Goal: Navigation & Orientation: Find specific page/section

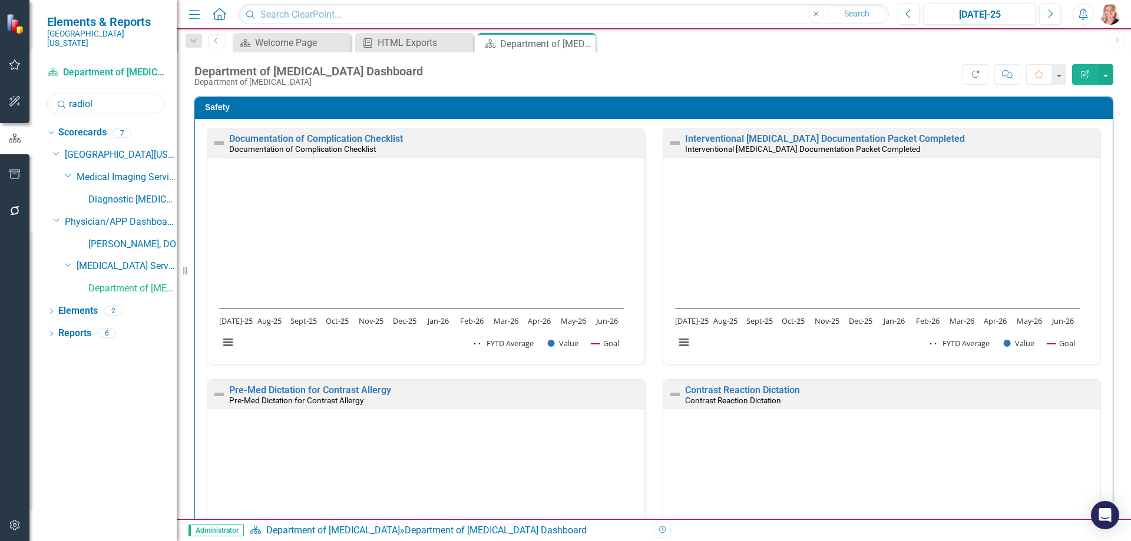
click at [113, 94] on input "radiol" at bounding box center [106, 104] width 118 height 21
click at [112, 94] on input "radiol" at bounding box center [106, 104] width 118 height 21
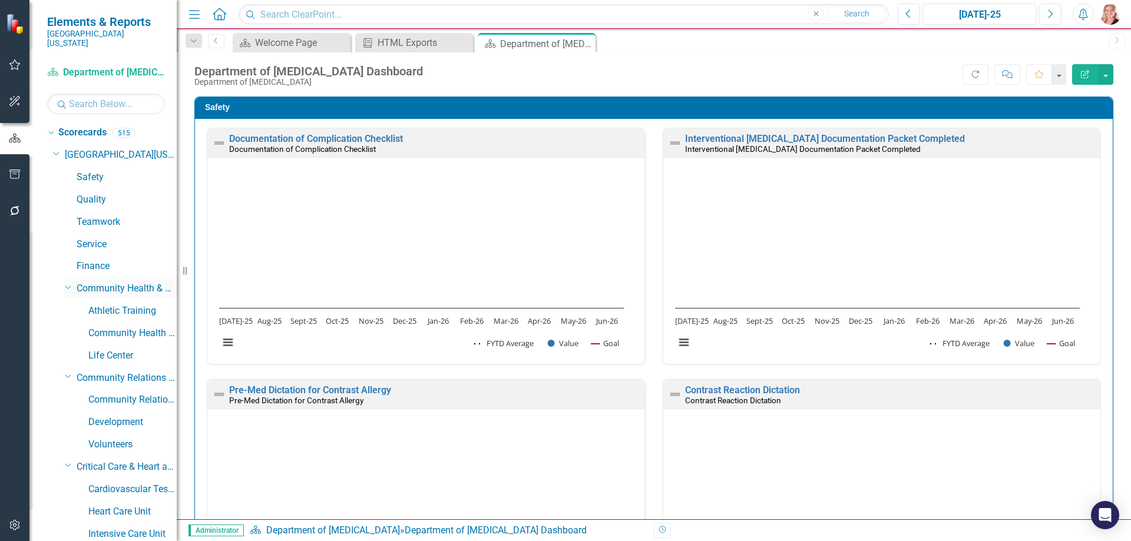
click at [66, 282] on icon "Dropdown" at bounding box center [68, 286] width 7 height 9
click at [64, 305] on div "Dropdown" at bounding box center [67, 309] width 10 height 9
click at [65, 327] on icon "Dropdown" at bounding box center [68, 331] width 7 height 9
click at [67, 349] on icon "Dropdown" at bounding box center [68, 353] width 7 height 9
click at [67, 372] on icon "Dropdown" at bounding box center [68, 376] width 7 height 9
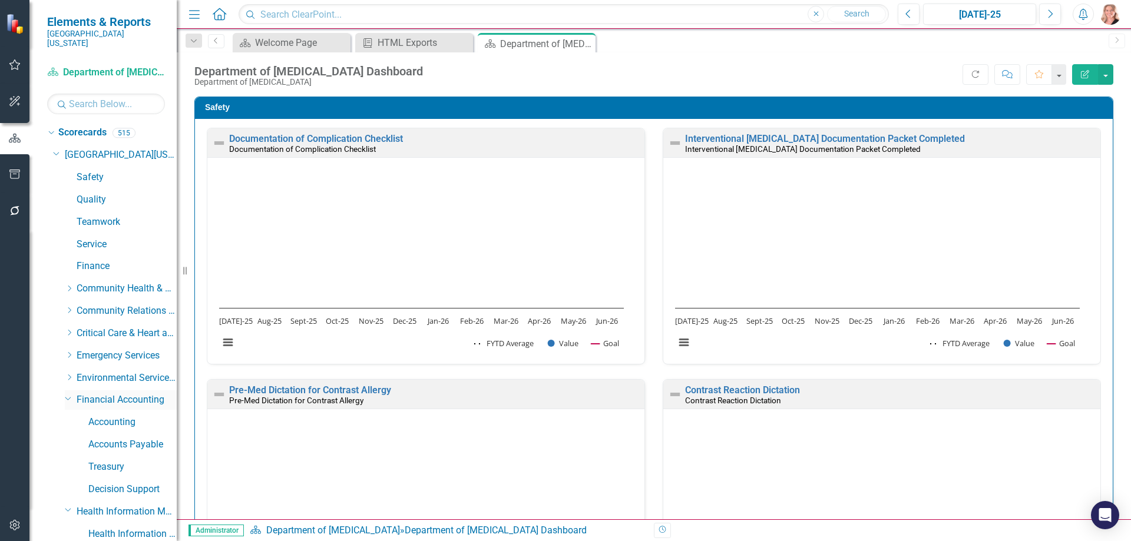
click at [68, 394] on icon "Dropdown" at bounding box center [68, 398] width 7 height 9
click at [67, 416] on icon "Dropdown" at bounding box center [68, 420] width 7 height 9
click at [68, 438] on icon "Dropdown" at bounding box center [68, 442] width 7 height 9
click at [64, 461] on div "Dropdown" at bounding box center [67, 465] width 10 height 9
click at [67, 483] on icon "Dropdown" at bounding box center [68, 487] width 7 height 9
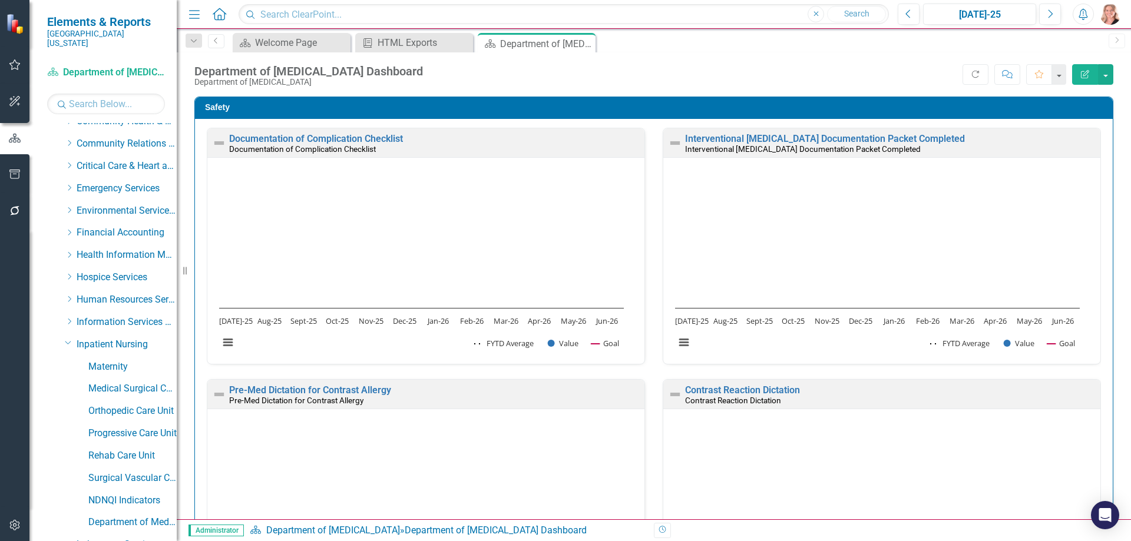
scroll to position [177, 0]
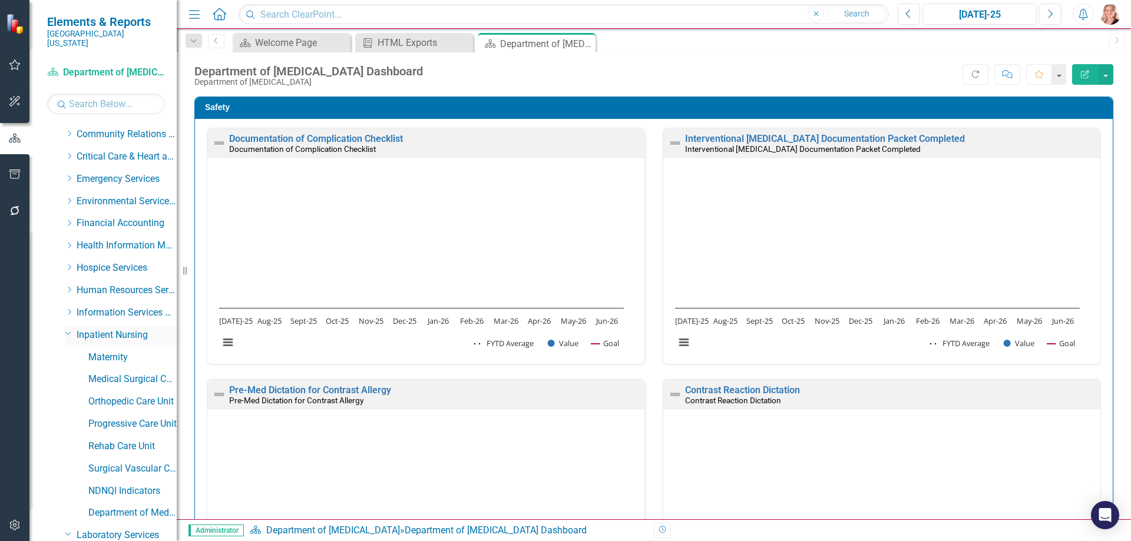
click at [69, 329] on icon "Dropdown" at bounding box center [68, 333] width 7 height 9
click at [68, 351] on icon "Dropdown" at bounding box center [68, 355] width 7 height 9
click at [68, 373] on icon "Dropdown" at bounding box center [68, 377] width 7 height 9
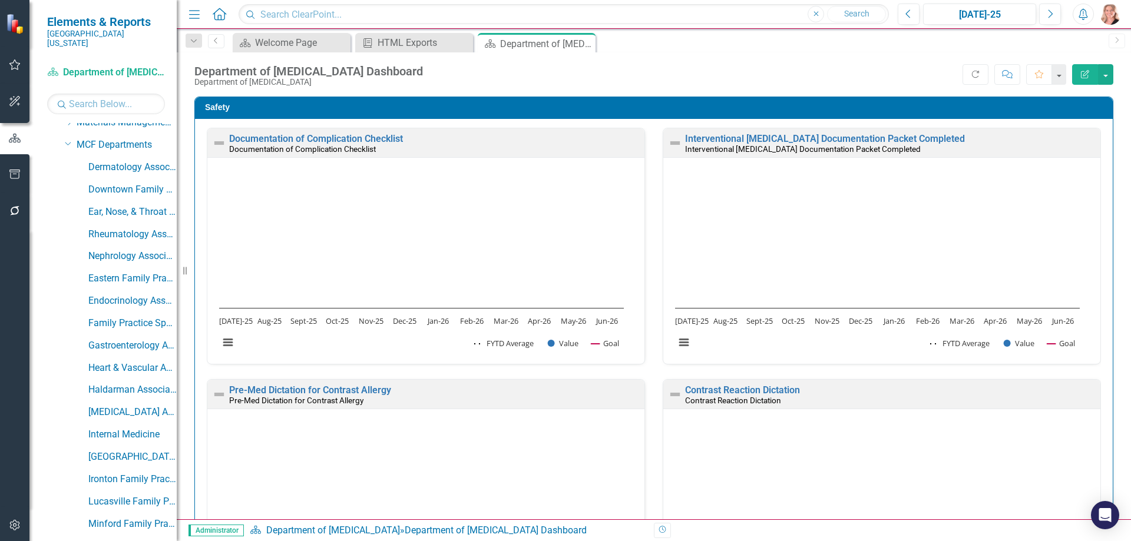
scroll to position [353, 0]
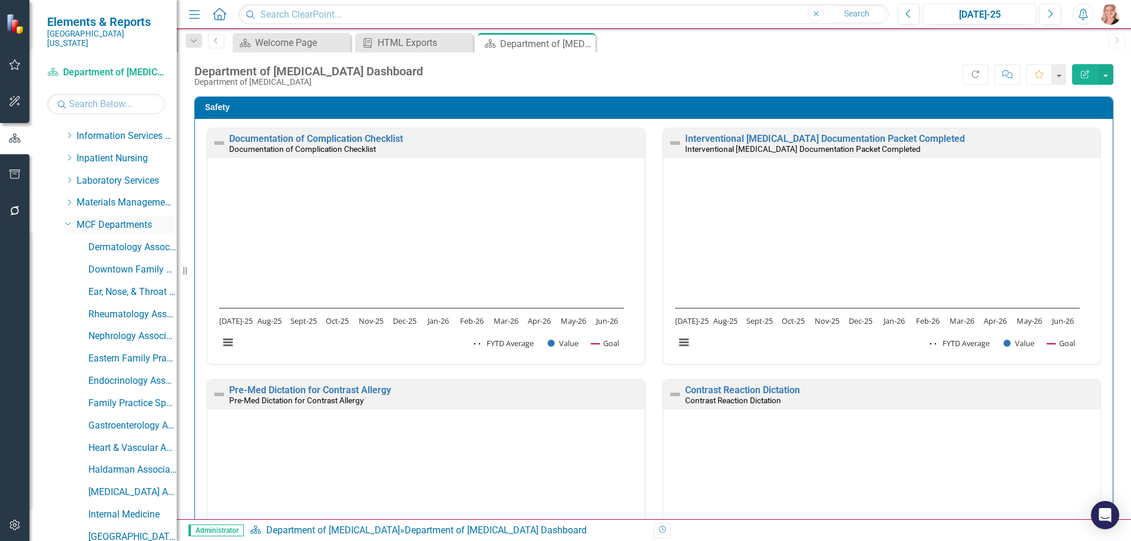
click at [68, 219] on icon "Dropdown" at bounding box center [68, 223] width 7 height 9
click at [128, 286] on link "Computerized Tomography ([GEOGRAPHIC_DATA][MEDICAL_DATA]" at bounding box center [132, 293] width 88 height 14
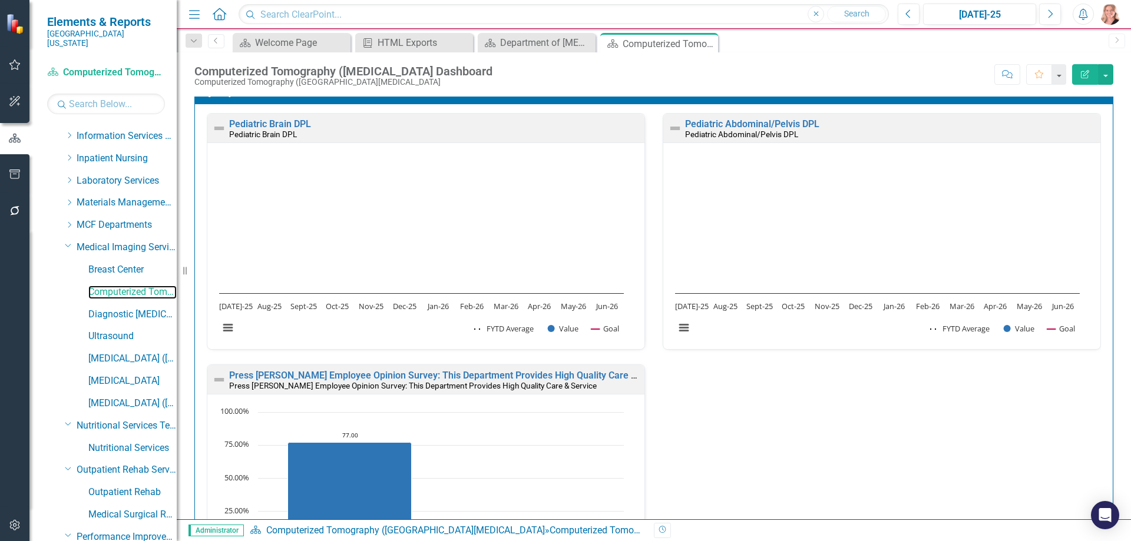
scroll to position [295, 0]
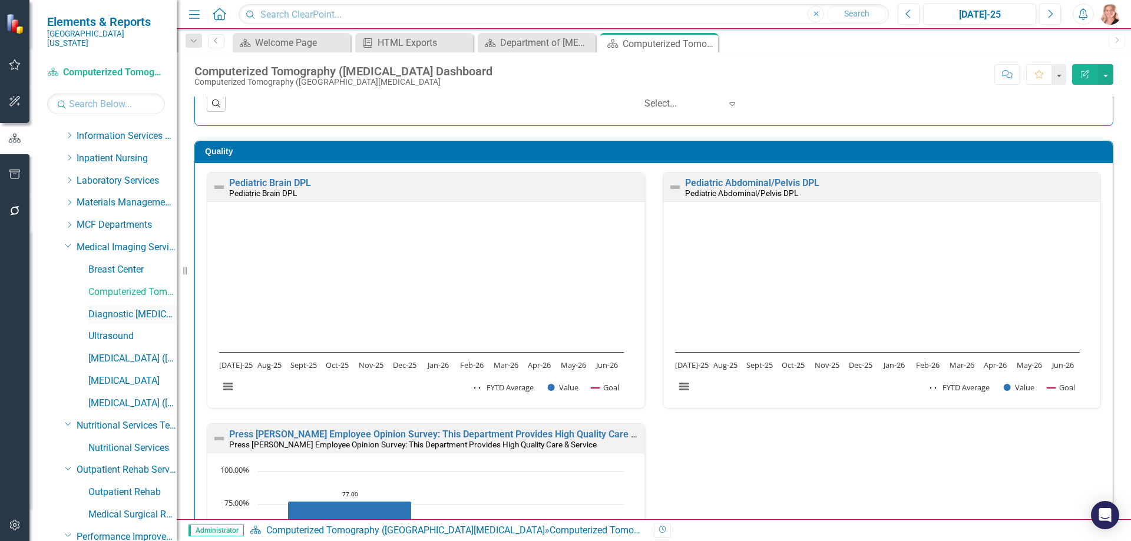
click at [129, 308] on link "Diagnostic [MEDICAL_DATA]" at bounding box center [132, 315] width 88 height 14
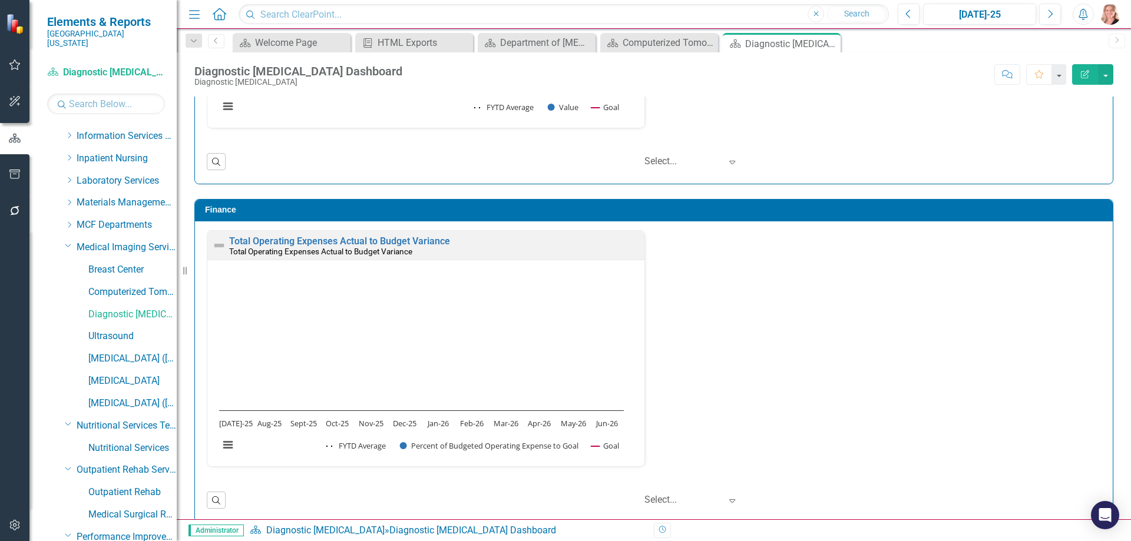
scroll to position [2022, 0]
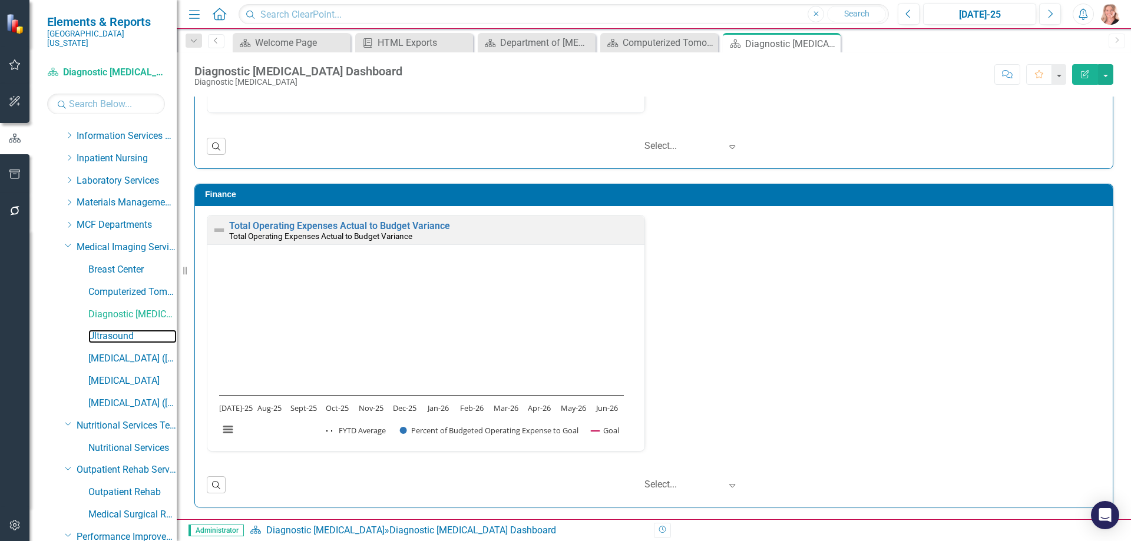
drag, startPoint x: 110, startPoint y: 329, endPoint x: 497, endPoint y: 296, distance: 388.5
click at [109, 330] on link "Ultrasound" at bounding box center [132, 337] width 88 height 14
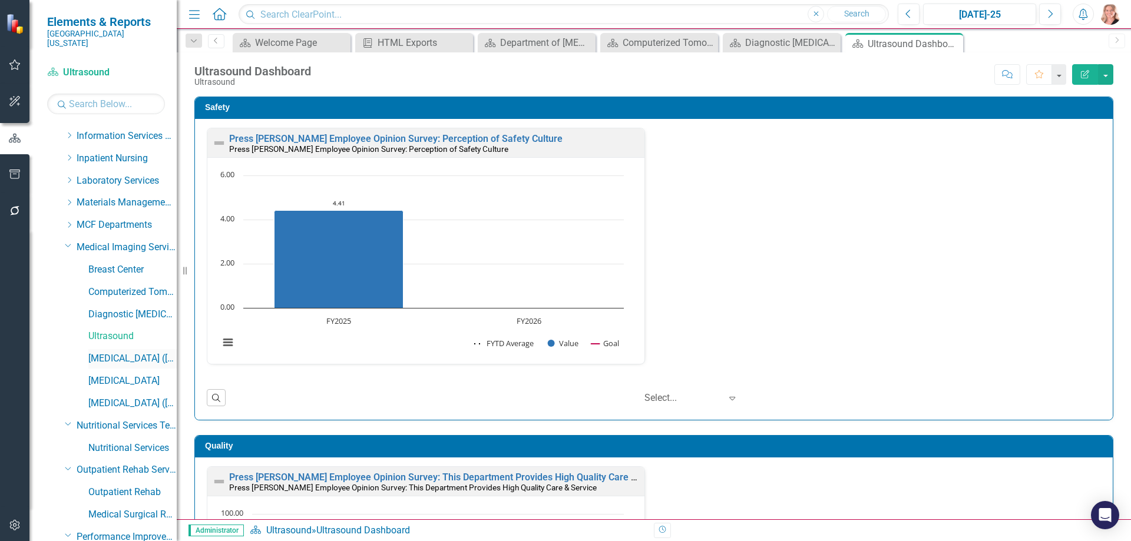
click at [129, 349] on div "[MEDICAL_DATA] ([MEDICAL_DATA])" at bounding box center [132, 358] width 88 height 19
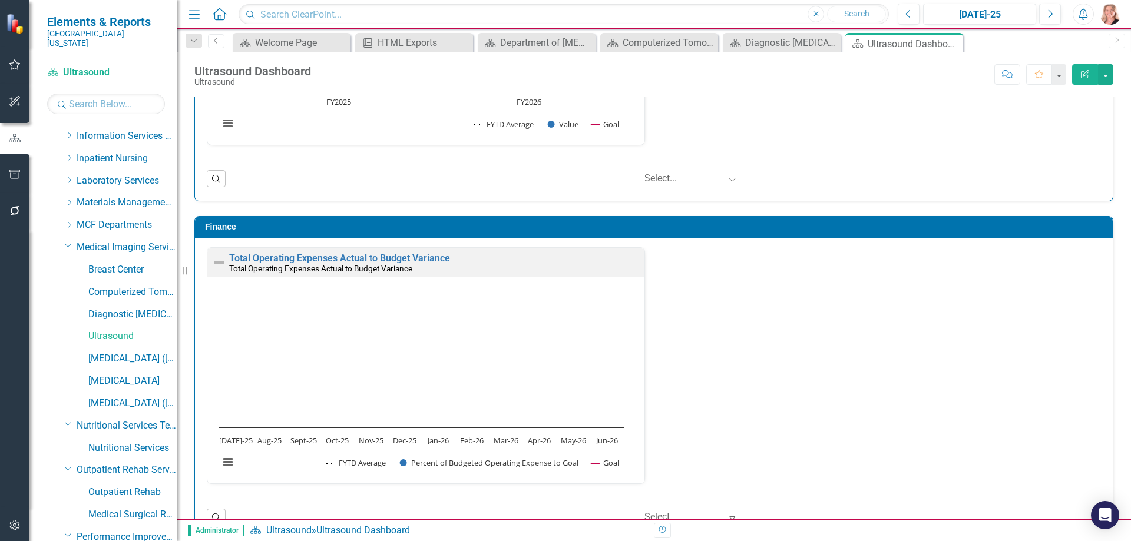
scroll to position [1519, 0]
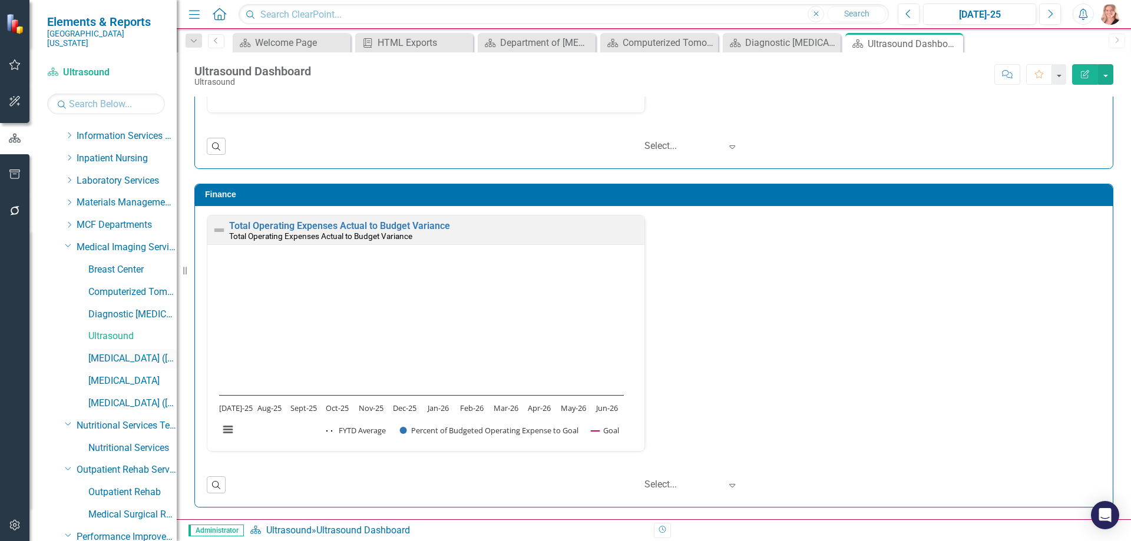
click at [97, 352] on link "[MEDICAL_DATA] ([MEDICAL_DATA])" at bounding box center [132, 359] width 88 height 14
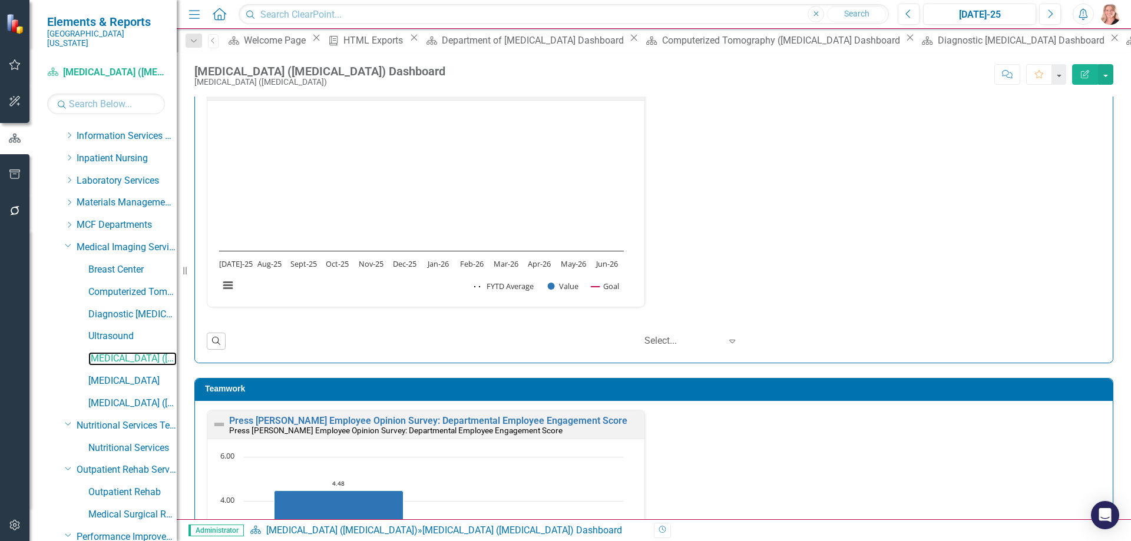
scroll to position [1, 0]
click at [1101, 256] on div "Service Value Department Survey Service Value Department Survey Loading... Char…" at bounding box center [654, 87] width 918 height 552
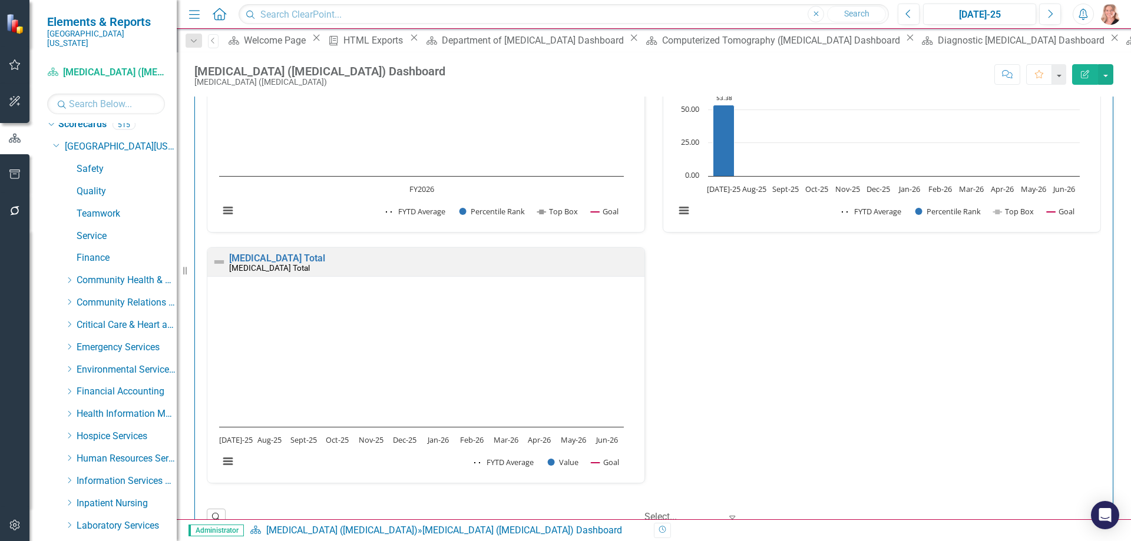
scroll to position [0, 0]
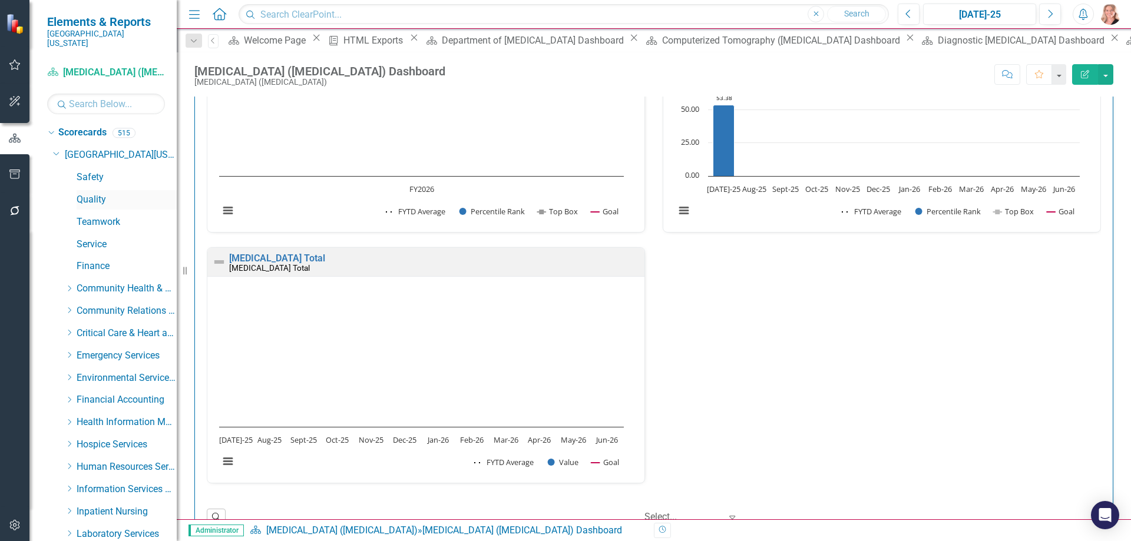
click at [85, 193] on link "Quality" at bounding box center [127, 200] width 100 height 14
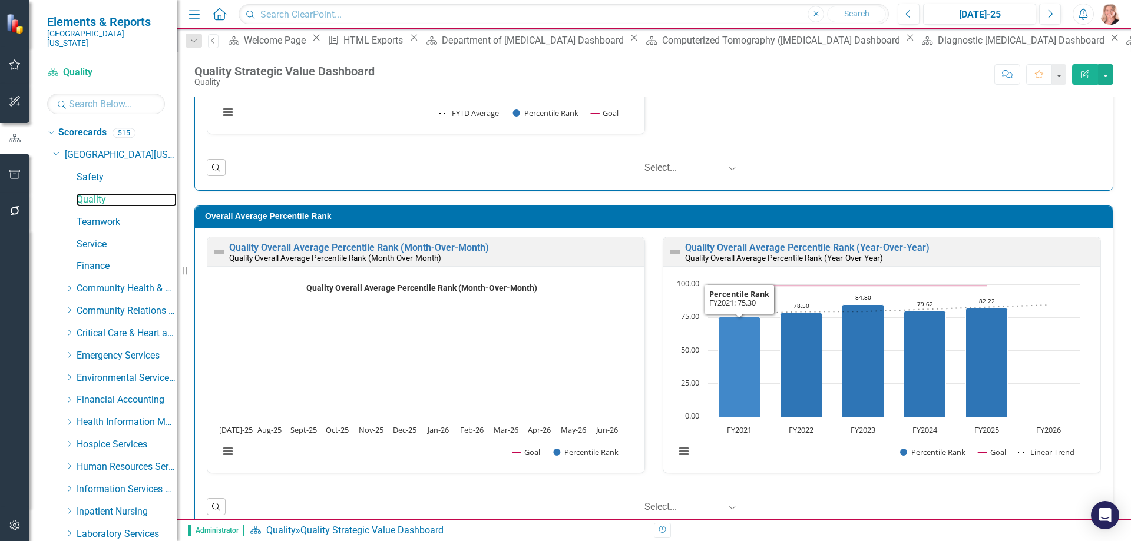
scroll to position [929, 0]
